Goal: Navigation & Orientation: Find specific page/section

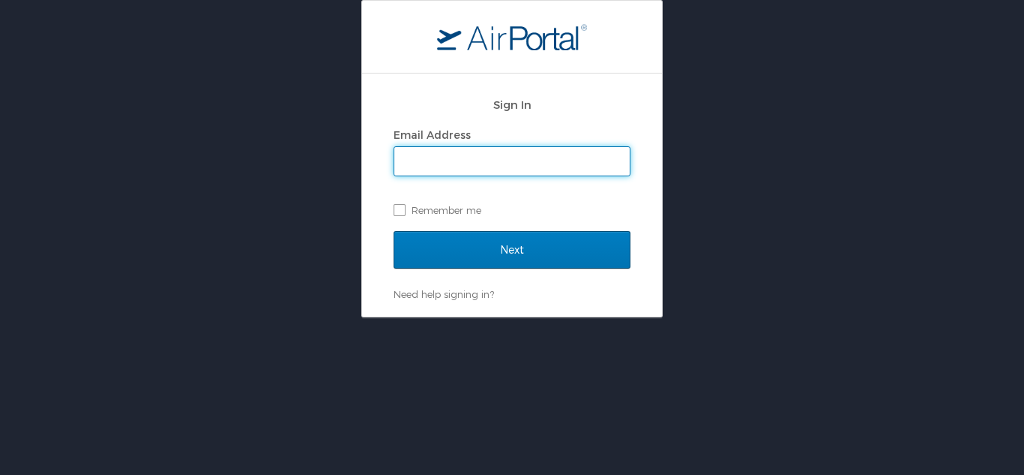
click at [439, 156] on input "Email Address" at bounding box center [511, 161] width 235 height 28
type input "brandon.hendricks@cbtravel.com"
click at [394, 231] on input "Next" at bounding box center [512, 249] width 237 height 37
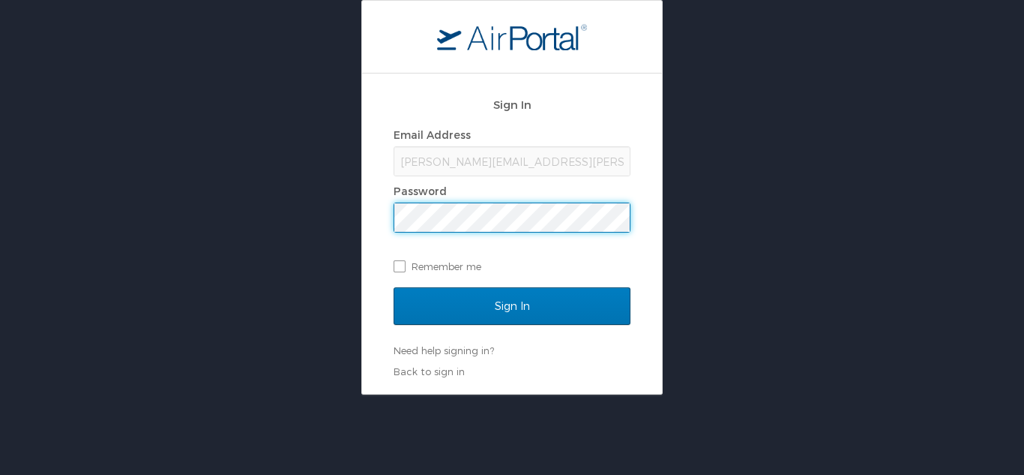
click at [394, 287] on input "Sign In" at bounding box center [512, 305] width 237 height 37
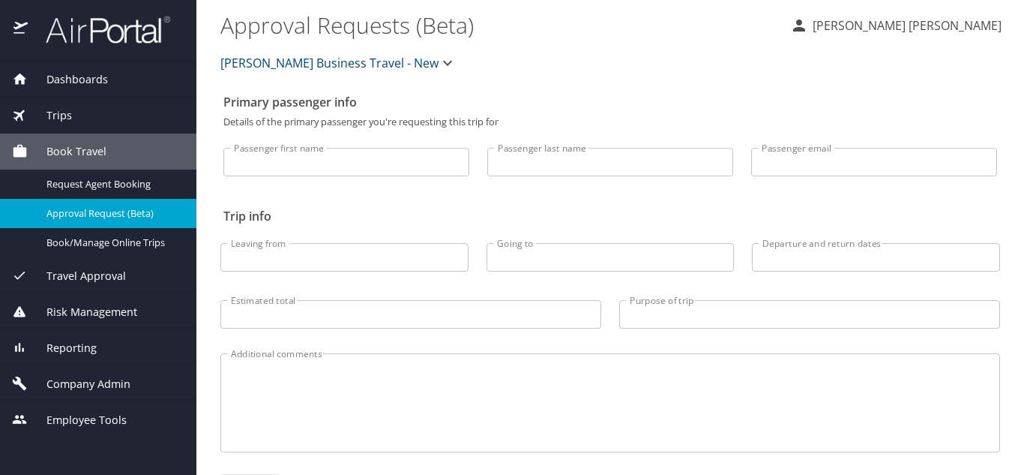
click at [79, 66] on div "Dashboards" at bounding box center [98, 79] width 196 height 36
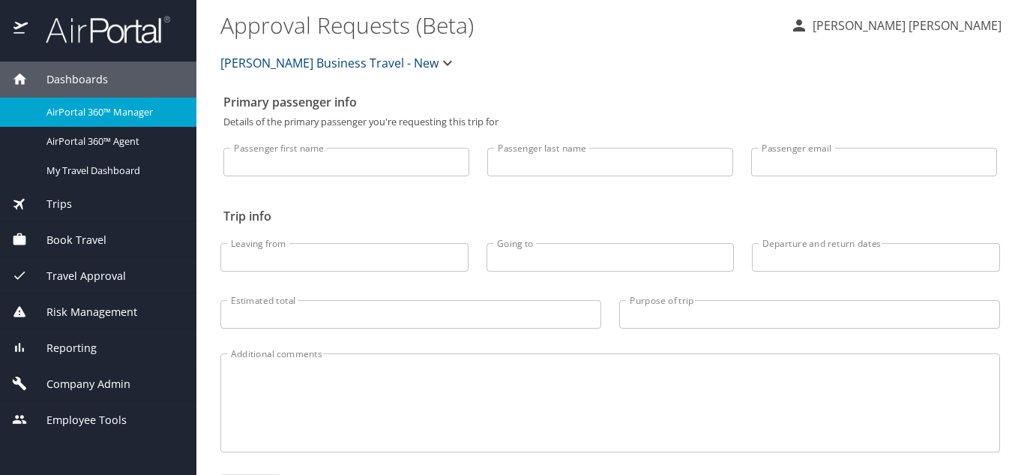
click at [76, 113] on span "AirPortal 360™ Manager" at bounding box center [112, 112] width 132 height 14
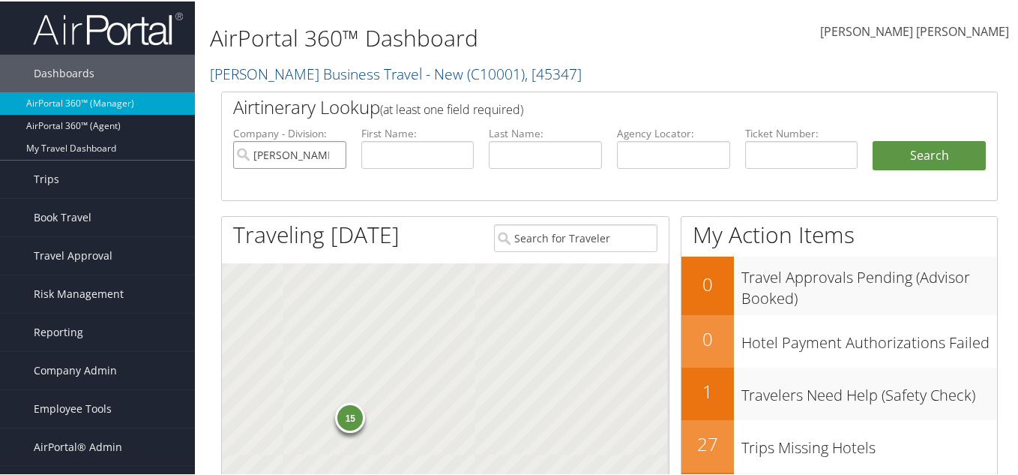
click at [334, 154] on input "[PERSON_NAME] Business Travel - New" at bounding box center [289, 153] width 113 height 28
